Goal: Task Accomplishment & Management: Manage account settings

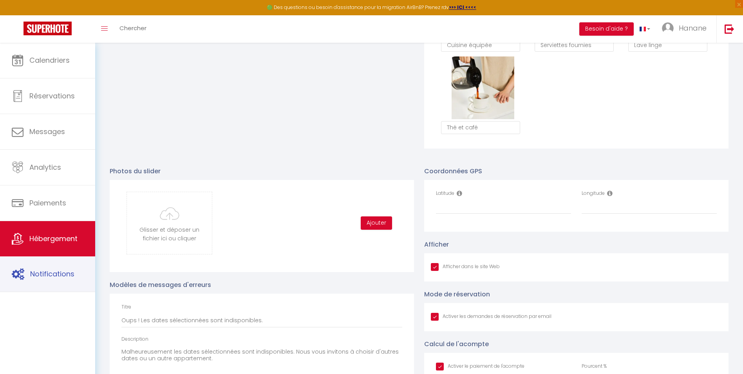
scroll to position [93, 0]
click at [445, 214] on input "Latitude" at bounding box center [503, 207] width 135 height 14
paste input "43.549341"
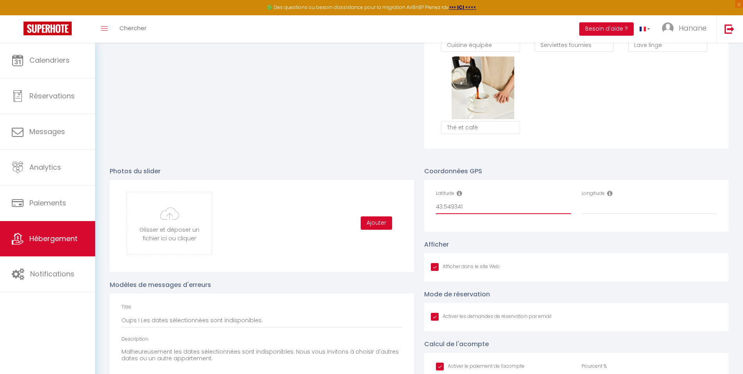
type input "43.549341"
click at [613, 213] on input "Longitude" at bounding box center [648, 207] width 135 height 14
paste input "6.982955"
type input "6.982955"
click at [649, 305] on div "Mode de réservation Activer les demandes de réservation par email" at bounding box center [576, 310] width 304 height 42
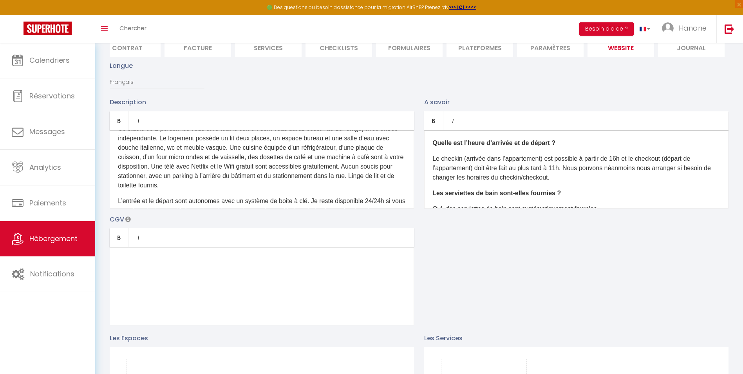
scroll to position [0, 0]
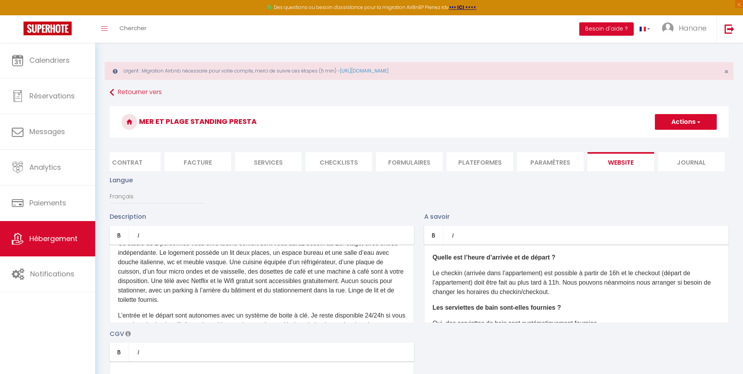
click at [702, 124] on button "Actions" at bounding box center [686, 122] width 62 height 16
click at [685, 137] on input "Enregistrer" at bounding box center [676, 139] width 29 height 8
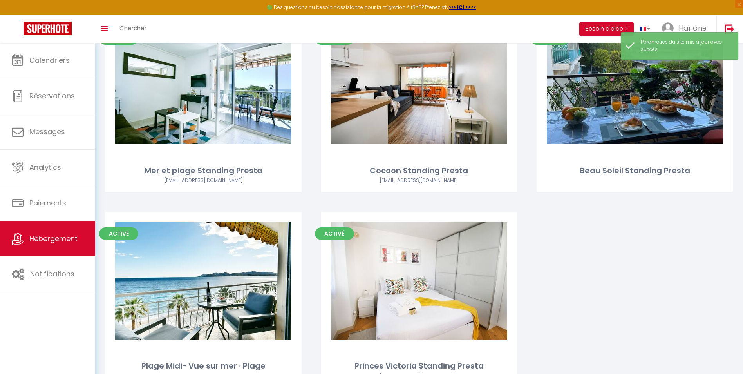
scroll to position [172, 0]
